Goal: Information Seeking & Learning: Learn about a topic

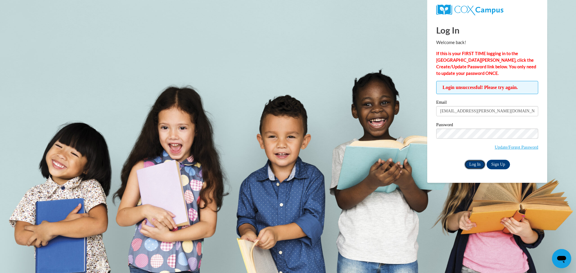
click at [471, 166] on input "Log In" at bounding box center [474, 165] width 21 height 10
click at [420, 135] on body "Log In Welcome back! If this is your FIRST TIME logging in to the NEW Cox Campu…" at bounding box center [288, 136] width 576 height 273
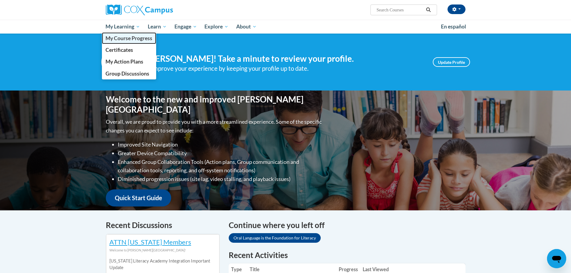
click at [136, 42] on link "My Course Progress" at bounding box center [129, 38] width 55 height 12
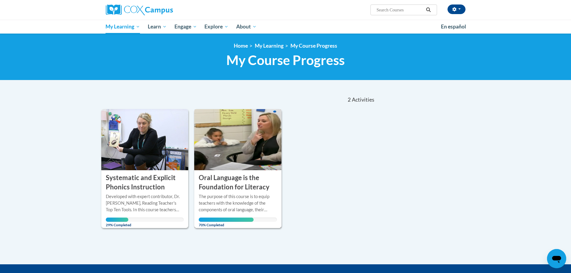
click at [246, 145] on img at bounding box center [237, 139] width 87 height 61
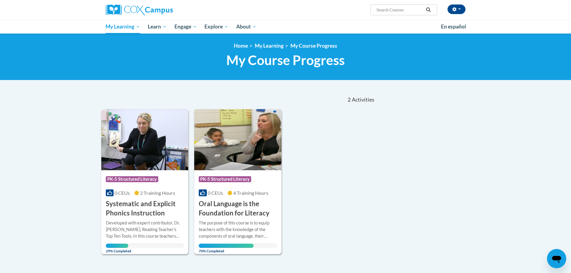
click at [232, 179] on span "PK-5 Structured Literacy" at bounding box center [225, 179] width 52 height 6
click at [234, 160] on img at bounding box center [237, 139] width 87 height 61
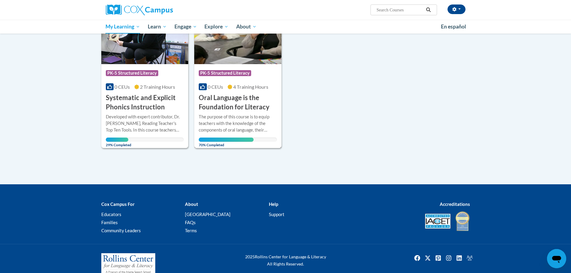
scroll to position [116, 0]
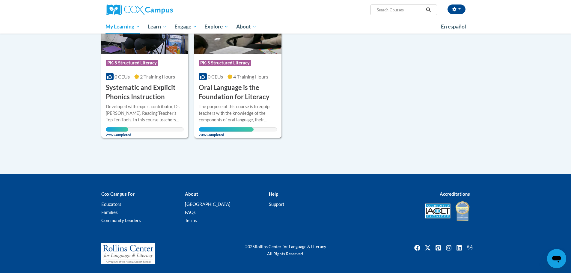
click at [235, 132] on span "70% Completed" at bounding box center [226, 132] width 55 height 10
click at [222, 90] on h3 "Oral Language is the Foundation for Literacy" at bounding box center [238, 92] width 78 height 19
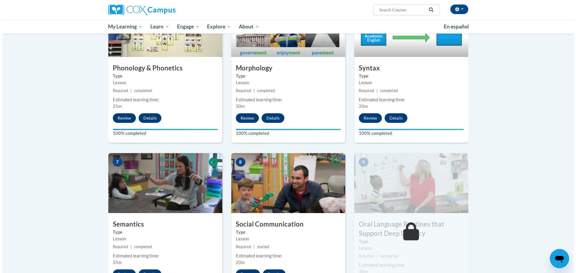
scroll to position [420, 0]
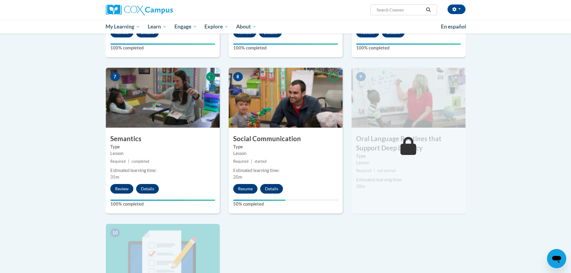
click at [269, 119] on img at bounding box center [286, 98] width 114 height 60
click at [246, 191] on button "Resume" at bounding box center [245, 189] width 24 height 10
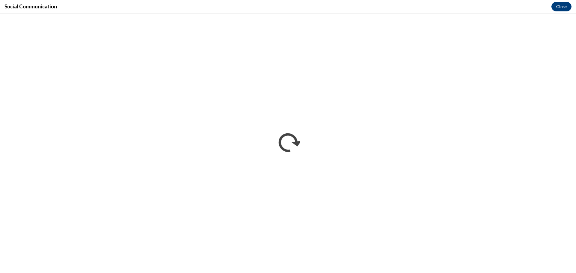
scroll to position [0, 0]
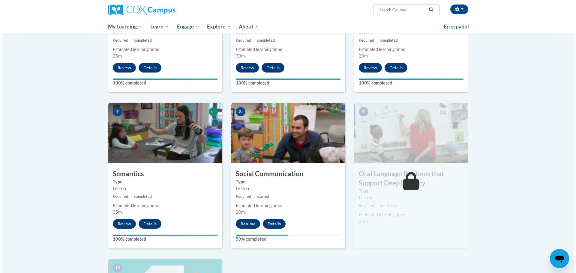
scroll to position [390, 0]
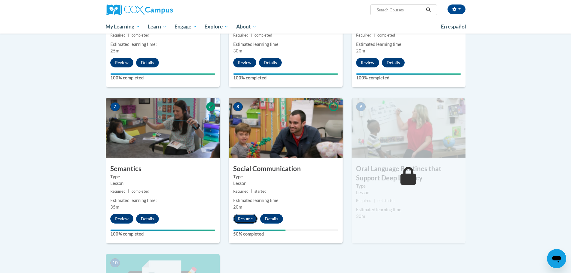
click at [243, 219] on button "Resume" at bounding box center [245, 219] width 24 height 10
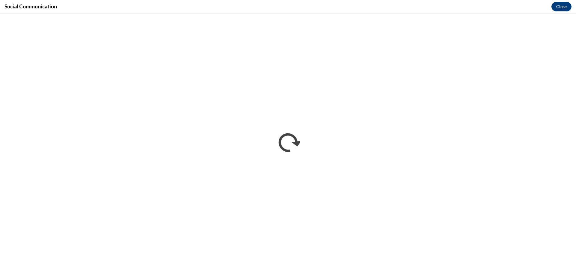
scroll to position [0, 0]
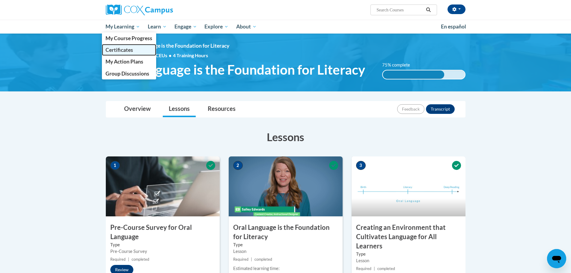
click at [127, 50] on span "Certificates" at bounding box center [120, 50] width 28 height 6
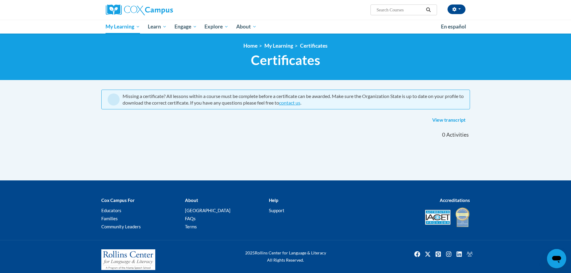
click at [185, 133] on nav "«« « 1-0 » »» 0 Activities CEUs" at bounding box center [286, 135] width 378 height 19
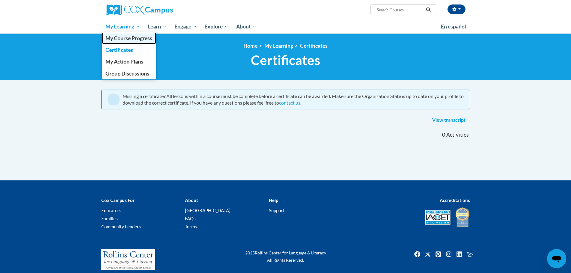
click at [136, 38] on span "My Course Progress" at bounding box center [129, 38] width 47 height 6
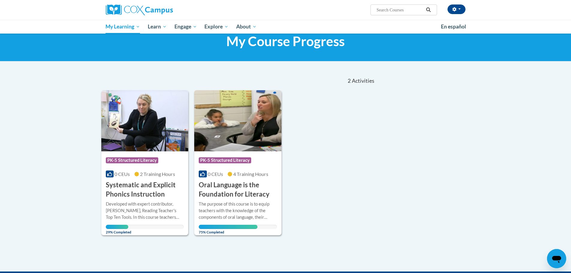
scroll to position [116, 0]
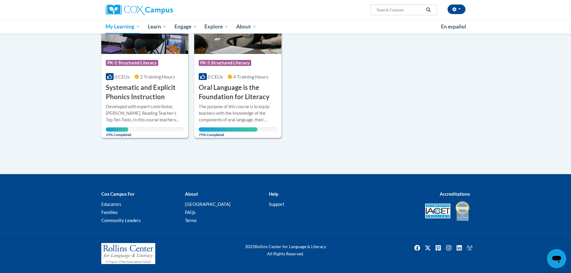
click at [220, 60] on span "PK-5 Structured Literacy" at bounding box center [225, 63] width 52 height 6
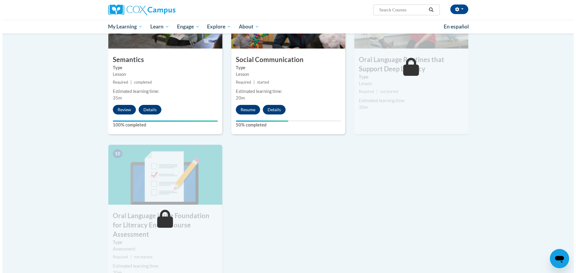
scroll to position [510, 0]
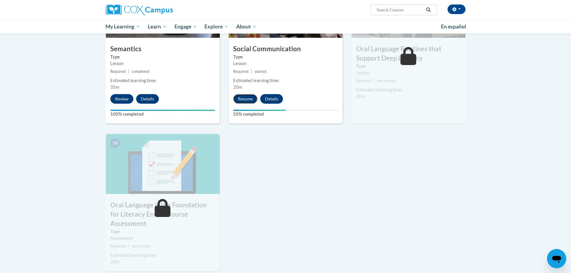
click at [237, 97] on button "Resume" at bounding box center [245, 99] width 24 height 10
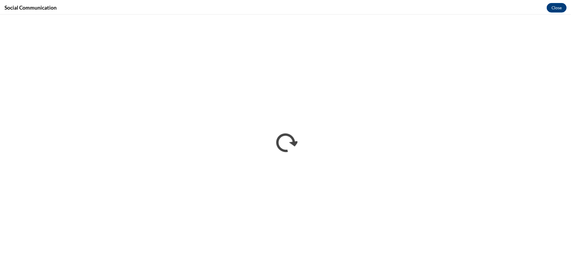
scroll to position [0, 0]
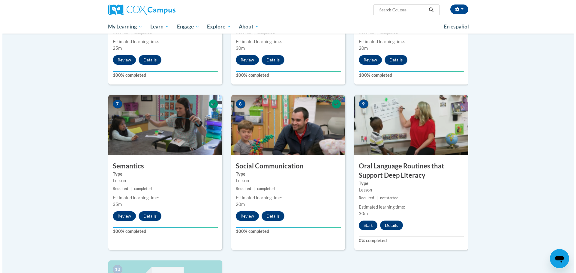
scroll to position [450, 0]
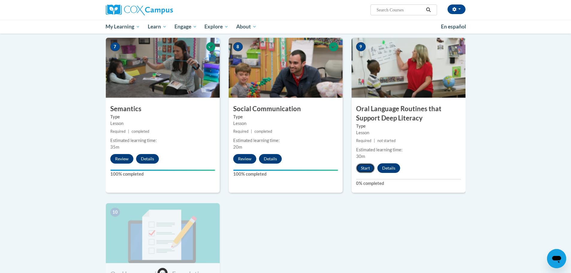
click at [362, 169] on button "Start" at bounding box center [365, 168] width 19 height 10
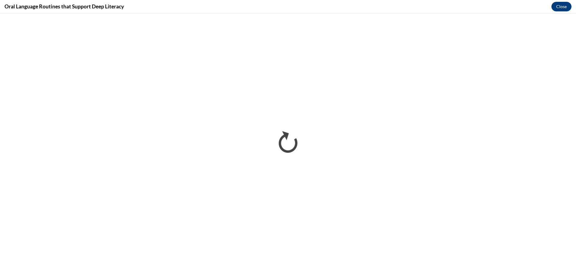
scroll to position [0, 0]
